Goal: Task Accomplishment & Management: Manage account settings

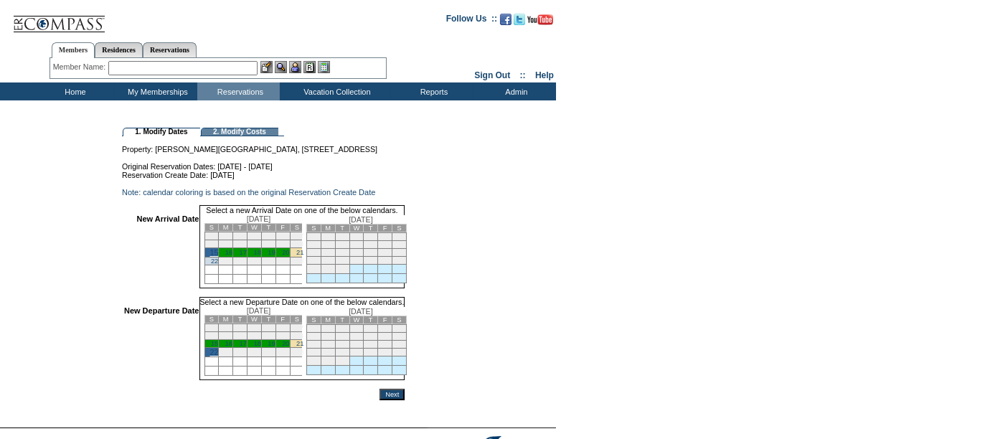
click at [405, 400] on input "Next" at bounding box center [392, 394] width 25 height 11
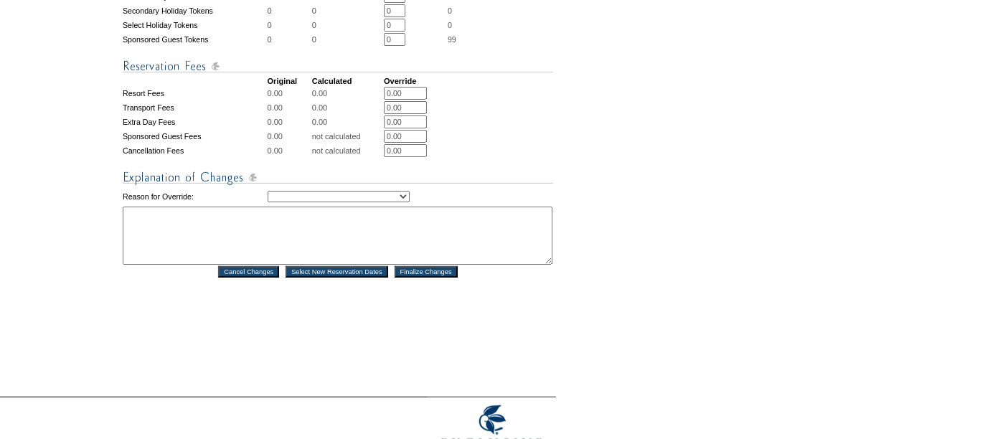
scroll to position [623, 0]
click at [299, 195] on select "Creating Continuous Stay Days Rebooked After Cancellation Editing Occupant Expe…" at bounding box center [339, 194] width 142 height 11
select select "1043"
click at [268, 190] on select "Creating Continuous Stay Days Rebooked After Cancellation Editing Occupant Expe…" at bounding box center [339, 194] width 142 height 11
click at [233, 233] on textarea at bounding box center [338, 234] width 430 height 58
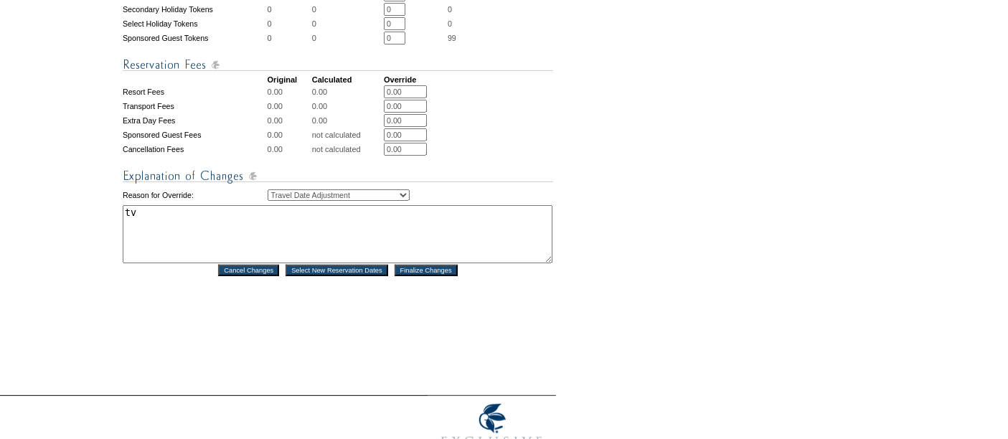
type textarea "tv"
click at [413, 275] on input "Finalize Changes" at bounding box center [426, 270] width 63 height 11
